Goal: Task Accomplishment & Management: Complete application form

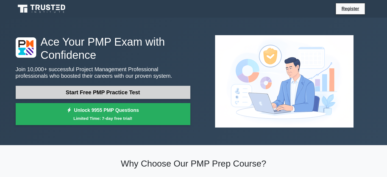
click at [109, 93] on link "Start Free PMP Practice Test" at bounding box center [103, 92] width 175 height 13
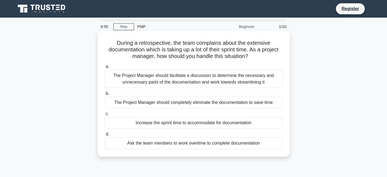
click at [175, 77] on div "The Project Manager should facilitate a discussion to determine the necessary a…" at bounding box center [194, 79] width 178 height 18
click at [105, 68] on input "a. The Project Manager should facilitate a discussion to determine the necessar…" at bounding box center [105, 67] width 0 height 4
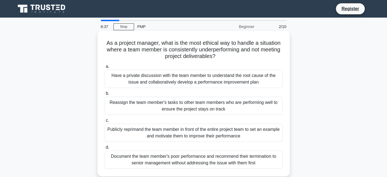
click at [263, 79] on div "Have a private discussion with the team member to understand the root cause of …" at bounding box center [194, 79] width 178 height 18
click at [105, 68] on input "a. Have a private discussion with the team member to understand the root cause …" at bounding box center [105, 67] width 0 height 4
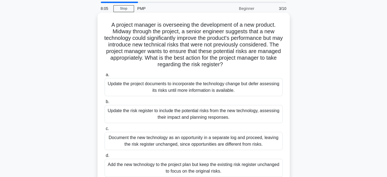
scroll to position [27, 0]
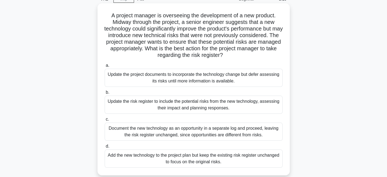
click at [184, 107] on div "Update the risk register to include the potential risks from the new technology…" at bounding box center [194, 105] width 178 height 18
click at [105, 94] on input "b. Update the risk register to include the potential risks from the new technol…" at bounding box center [105, 93] width 0 height 4
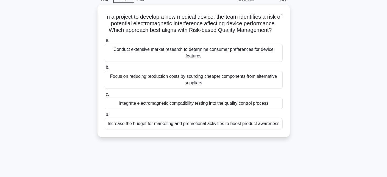
scroll to position [0, 0]
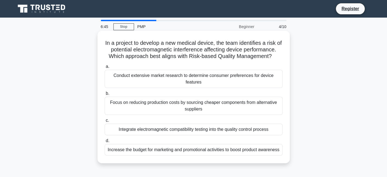
click at [195, 126] on div "Integrate electromagnetic compatibility testing into the quality control process" at bounding box center [194, 130] width 178 height 12
click at [105, 122] on input "c. Integrate electromagnetic compatibility testing into the quality control pro…" at bounding box center [105, 121] width 0 height 4
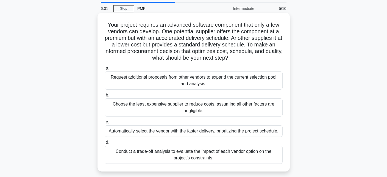
scroll to position [27, 0]
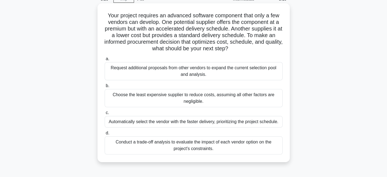
click at [224, 147] on div "Conduct a trade-off analysis to evaluate the impact of each vendor option on th…" at bounding box center [194, 145] width 178 height 18
click at [105, 135] on input "d. Conduct a trade-off analysis to evaluate the impact of each vendor option on…" at bounding box center [105, 133] width 0 height 4
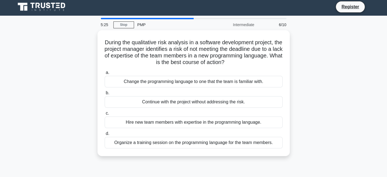
scroll to position [0, 0]
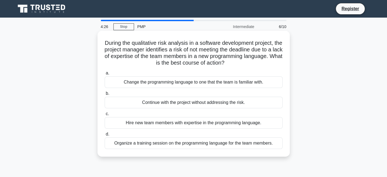
click at [237, 143] on div "Organize a training session on the programming language for the team members." at bounding box center [194, 143] width 178 height 12
click at [105, 136] on input "d. Organize a training session on the programming language for the team members." at bounding box center [105, 134] width 0 height 4
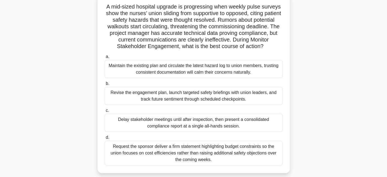
scroll to position [27, 0]
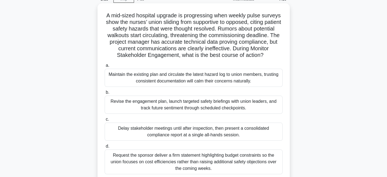
click at [198, 104] on div "Revise the engagement plan, launch targeted safety briefings with union leaders…" at bounding box center [194, 105] width 178 height 18
click at [105, 94] on input "b. Revise the engagement plan, launch targeted safety briefings with union lead…" at bounding box center [105, 93] width 0 height 4
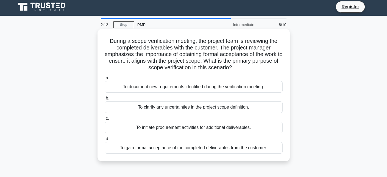
scroll to position [0, 0]
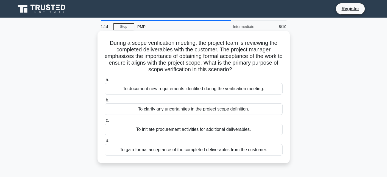
click at [223, 151] on div "To gain formal acceptance of the completed deliverables from the customer." at bounding box center [194, 150] width 178 height 12
click at [105, 143] on input "d. To gain formal acceptance of the completed deliverables from the customer." at bounding box center [105, 141] width 0 height 4
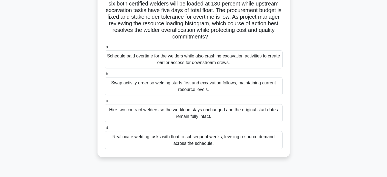
scroll to position [55, 0]
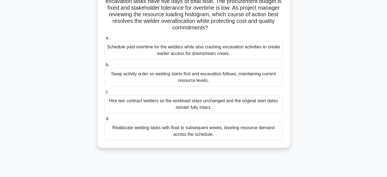
click at [194, 76] on div "Swap activity order so welding starts first and excavation follows, maintaining…" at bounding box center [194, 77] width 178 height 18
click at [105, 67] on input "b. Swap activity order so welding starts first and excavation follows, maintain…" at bounding box center [105, 65] width 0 height 4
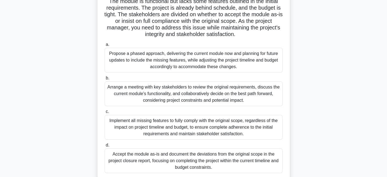
click at [190, 65] on div "Propose a phased approach, delivering the current module now and planning for f…" at bounding box center [194, 60] width 178 height 25
click at [105, 46] on input "a. Propose a phased approach, delivering the current module now and planning fo…" at bounding box center [105, 45] width 0 height 4
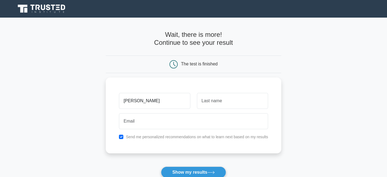
type input "[PERSON_NAME]"
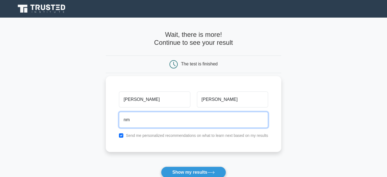
type input "[EMAIL_ADDRESS][DOMAIN_NAME]"
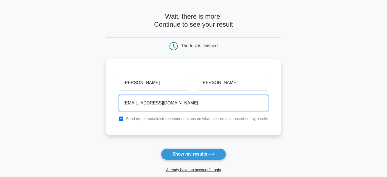
scroll to position [27, 0]
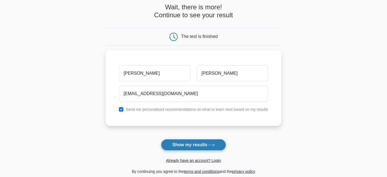
click at [194, 145] on button "Show my results" at bounding box center [193, 145] width 65 height 12
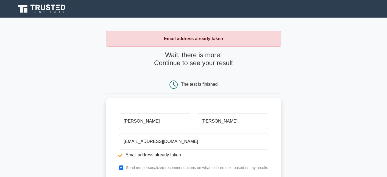
click at [305, 74] on main "Email address already taken Wait, there is more! Continue to see your result Th…" at bounding box center [193, 132] width 387 height 229
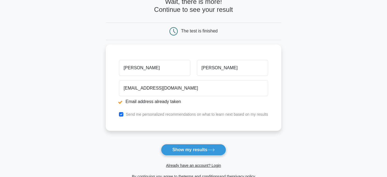
scroll to position [55, 0]
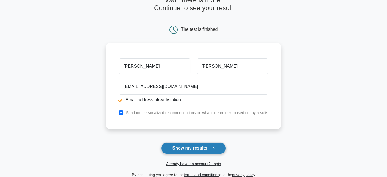
click at [192, 147] on button "Show my results" at bounding box center [193, 148] width 65 height 12
